Goal: Transaction & Acquisition: Purchase product/service

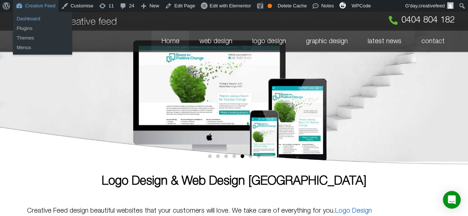
click at [39, 18] on link "Dashboard" at bounding box center [42, 19] width 59 height 10
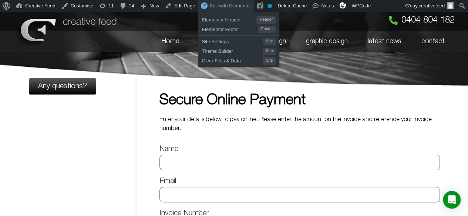
click at [218, 8] on span "Edit with Elementor" at bounding box center [229, 6] width 41 height 6
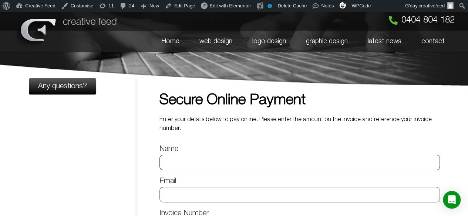
click at [197, 163] on input "Name" at bounding box center [299, 163] width 280 height 16
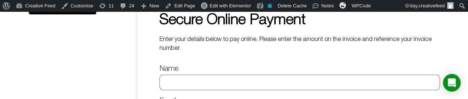
scroll to position [74, 0]
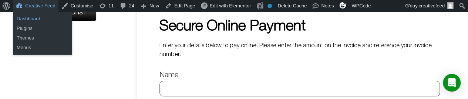
click at [36, 17] on link "Dashboard" at bounding box center [42, 19] width 59 height 10
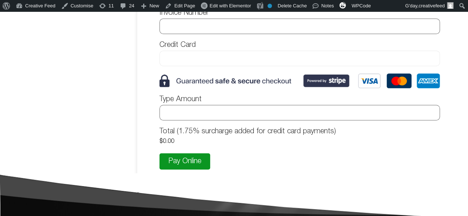
scroll to position [222, 0]
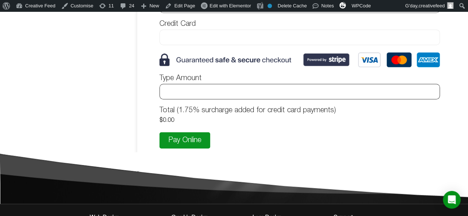
click at [193, 87] on input "Type Amount" at bounding box center [299, 92] width 280 height 16
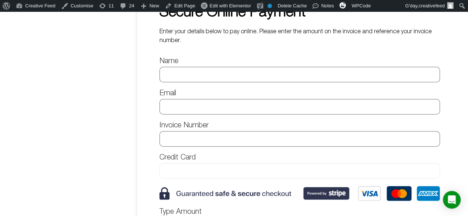
scroll to position [0, 0]
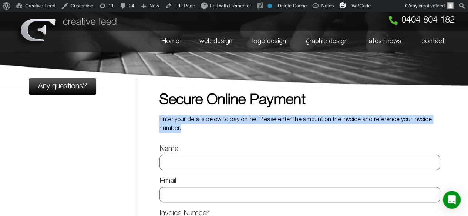
drag, startPoint x: 213, startPoint y: 127, endPoint x: 157, endPoint y: 118, distance: 56.9
copy p "Enter your details below to pay online. Please enter the amount on the invoice …"
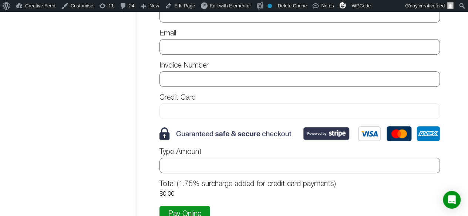
scroll to position [259, 0]
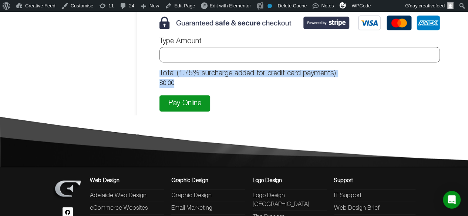
drag, startPoint x: 314, startPoint y: 85, endPoint x: 153, endPoint y: 66, distance: 161.6
copy div "Total (1.75% surcharge added for credit card payments) $ 0.00"
